Goal: Obtain resource: Obtain resource

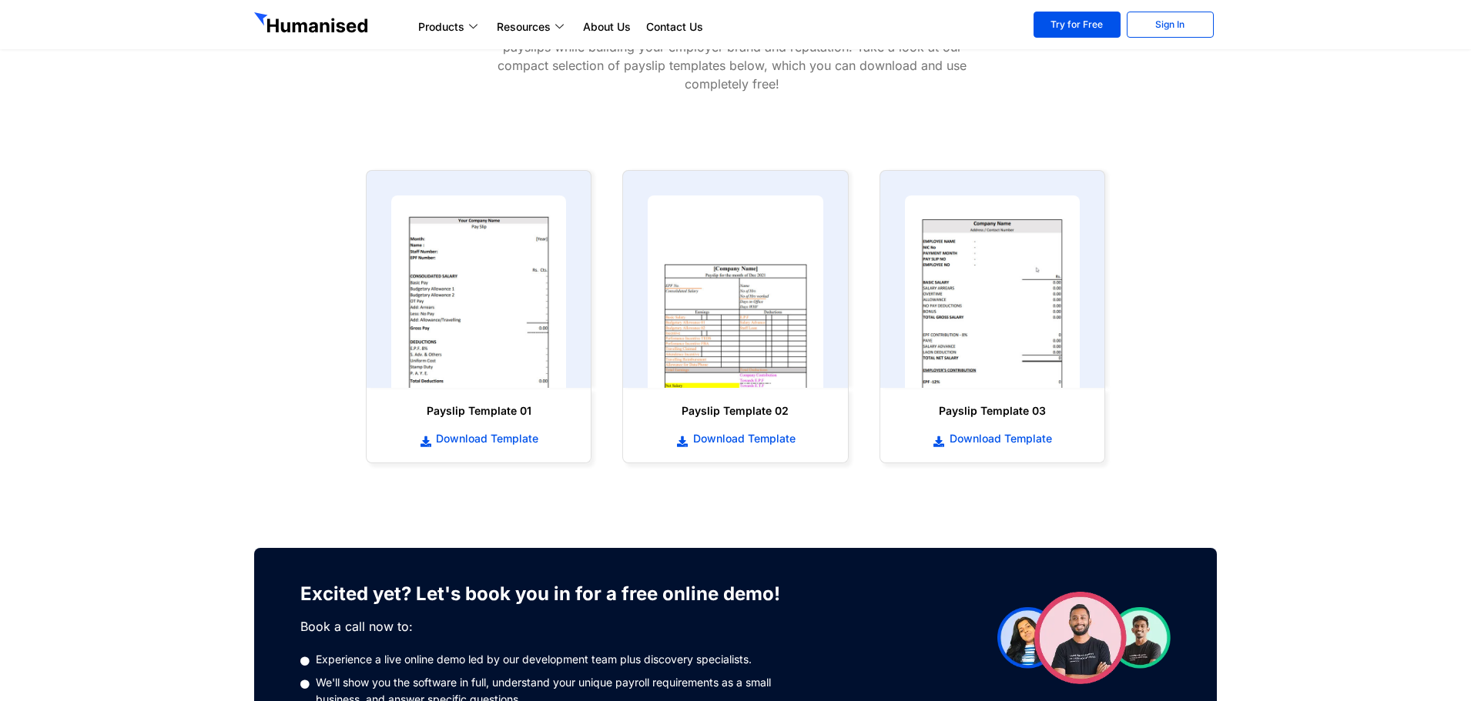
scroll to position [616, 0]
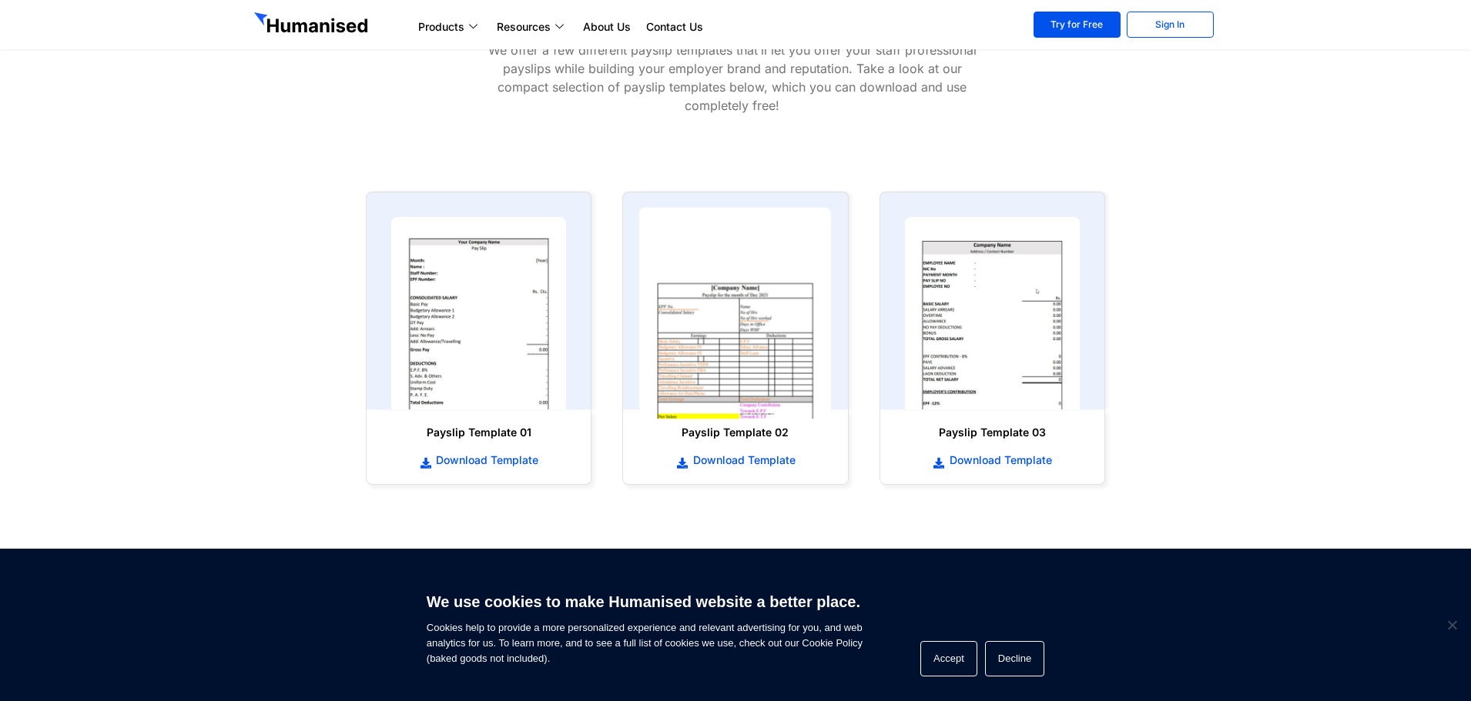
click at [727, 336] on img at bounding box center [735, 314] width 193 height 212
click at [762, 352] on img at bounding box center [735, 314] width 193 height 212
click at [936, 654] on button "Accept" at bounding box center [948, 658] width 57 height 35
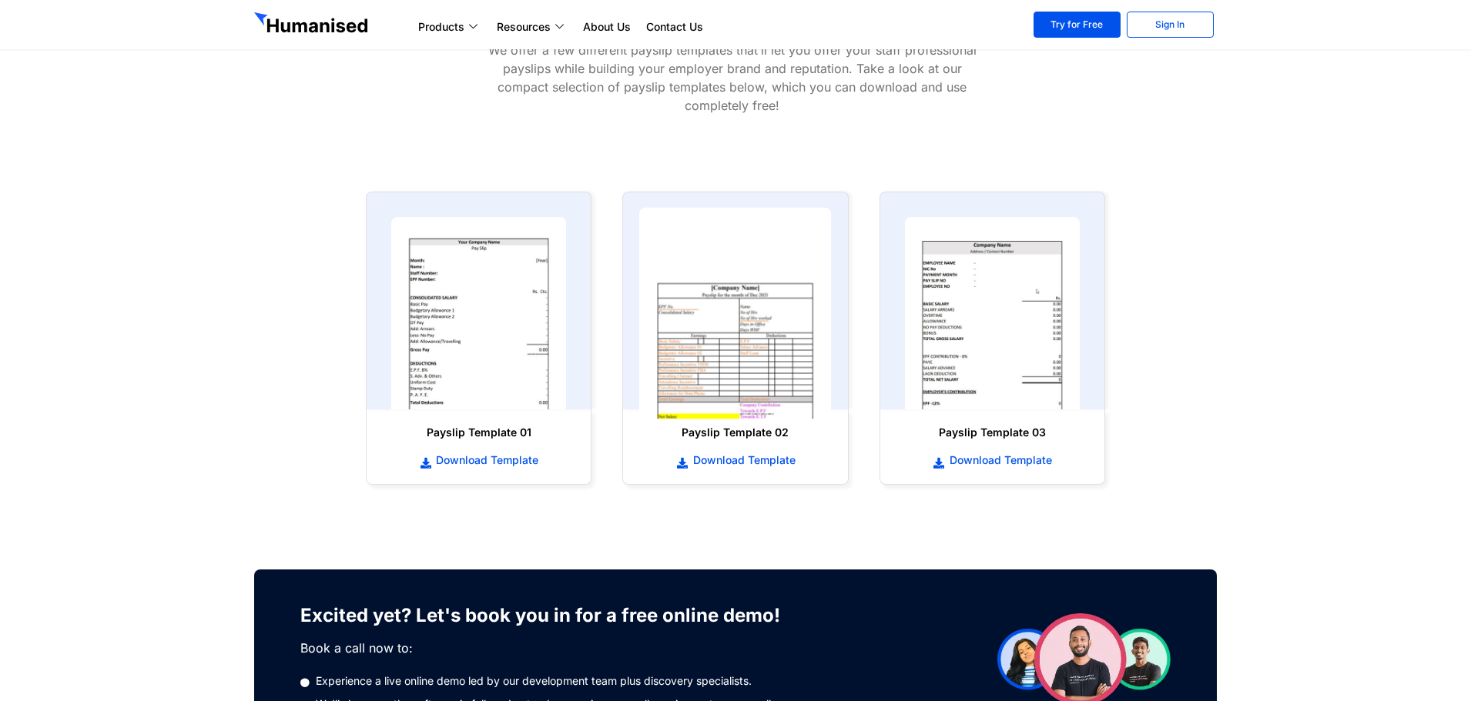
click at [757, 336] on img at bounding box center [735, 314] width 193 height 212
click at [486, 354] on img at bounding box center [479, 314] width 193 height 212
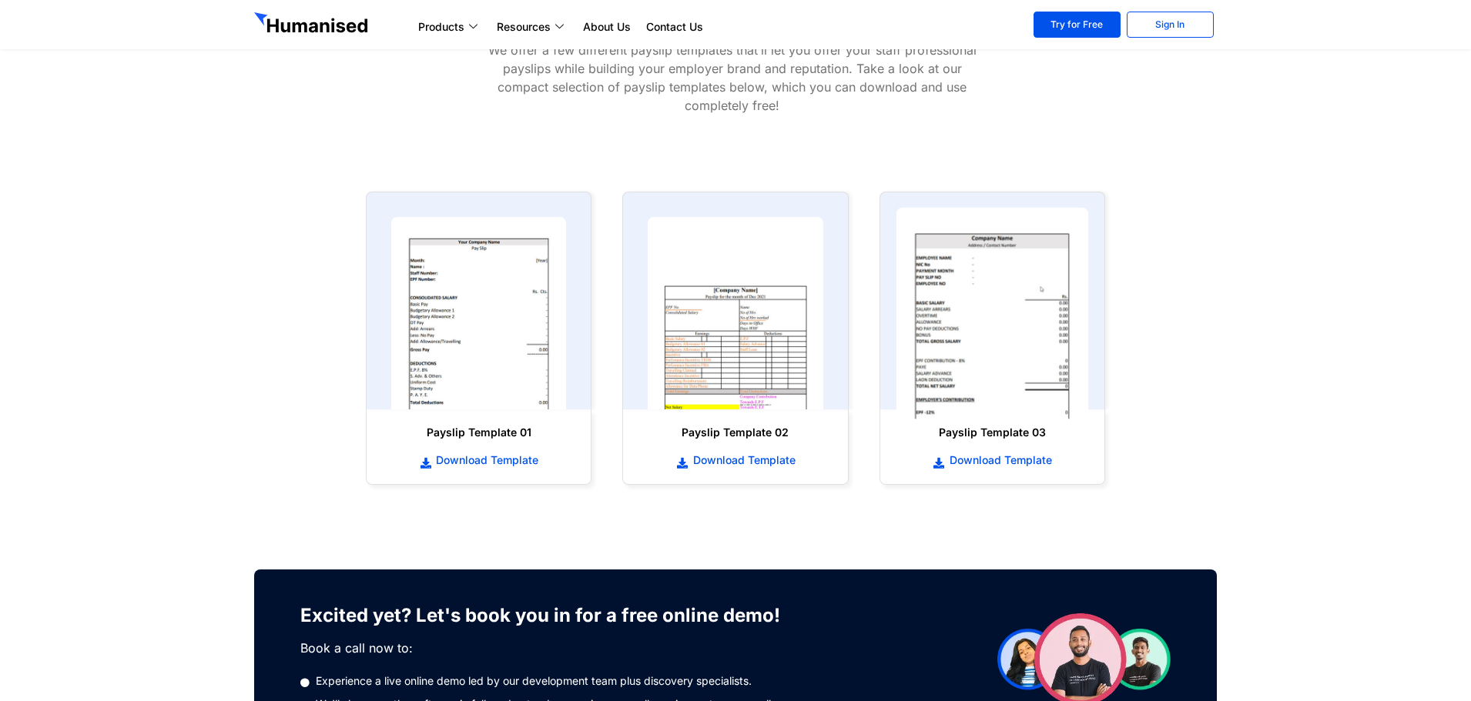
click at [942, 346] on img at bounding box center [992, 314] width 193 height 212
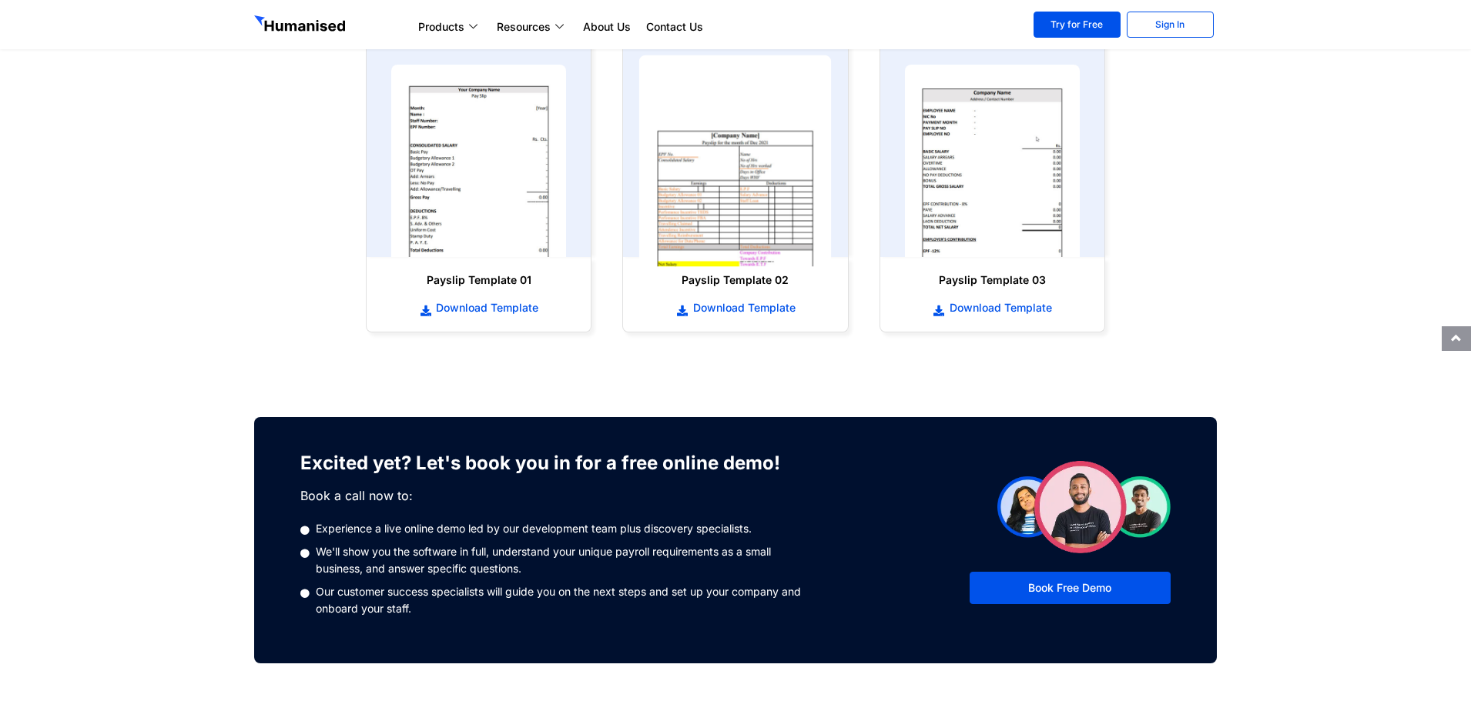
scroll to position [1078, 0]
